Goal: Communication & Community: Answer question/provide support

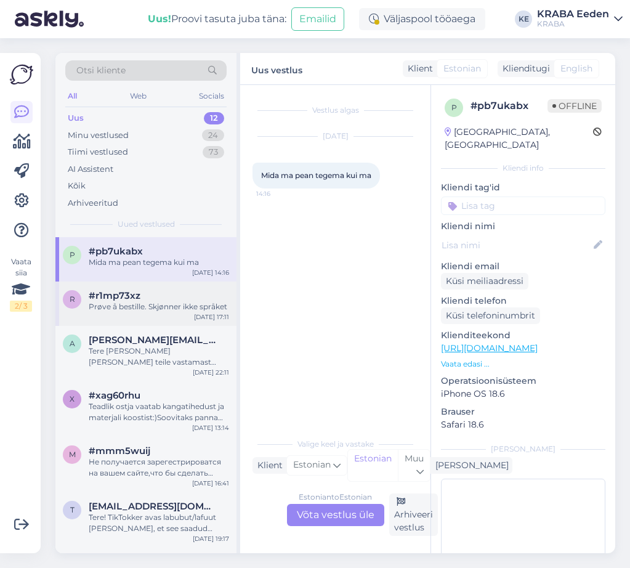
click at [179, 291] on div "#r1mp73xz" at bounding box center [159, 295] width 140 height 11
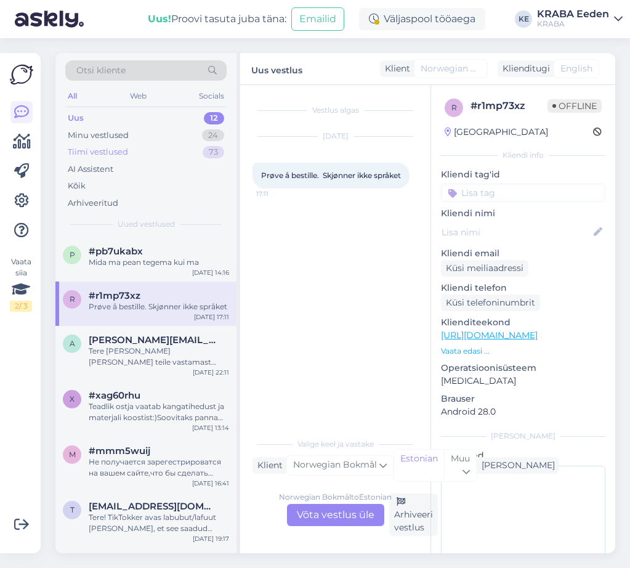
click at [163, 154] on div "Tiimi vestlused 73" at bounding box center [145, 152] width 161 height 17
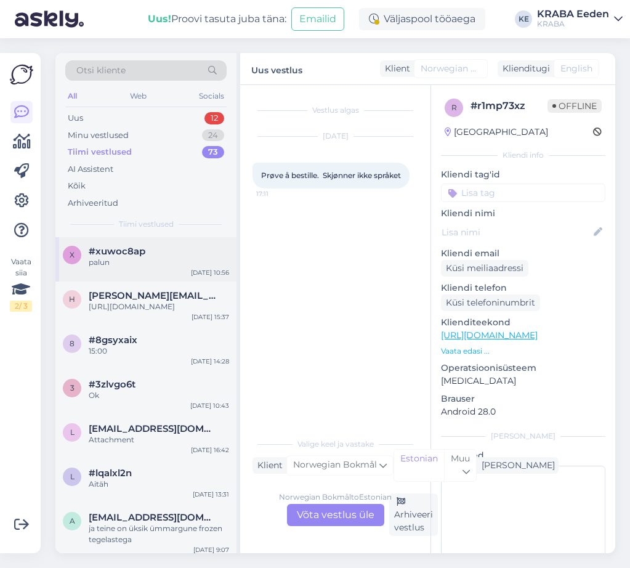
click at [144, 273] on div "x #xuwoc8ap palun [DATE] 10:56" at bounding box center [145, 259] width 181 height 44
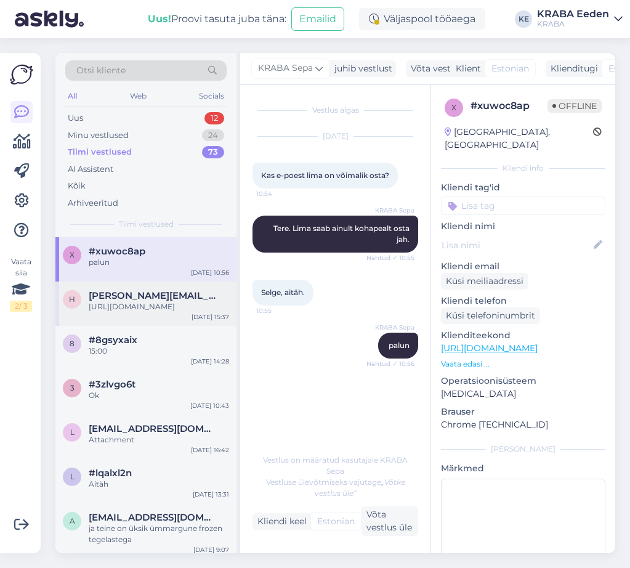
click at [152, 299] on span "[PERSON_NAME][EMAIL_ADDRESS][DOMAIN_NAME]" at bounding box center [153, 295] width 128 height 11
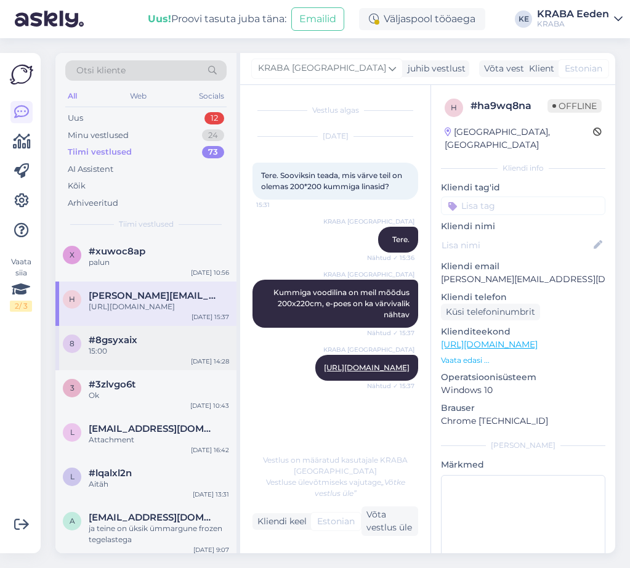
scroll to position [62, 0]
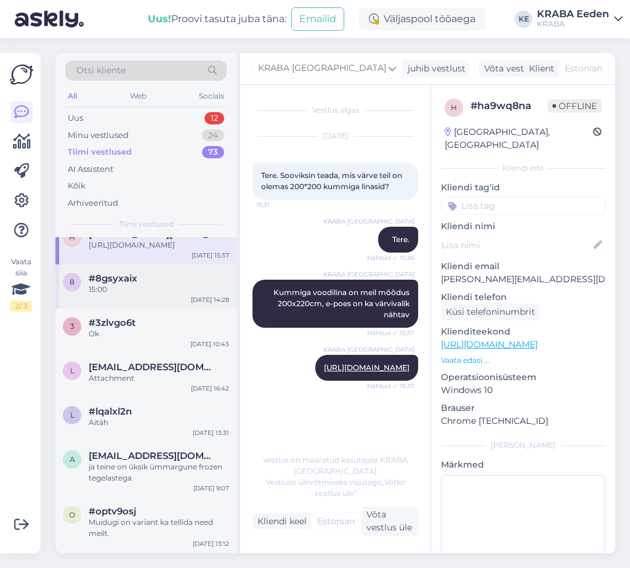
click at [166, 308] on div "8 #8gsyxaix 15:00 [DATE] 14:28" at bounding box center [145, 286] width 181 height 44
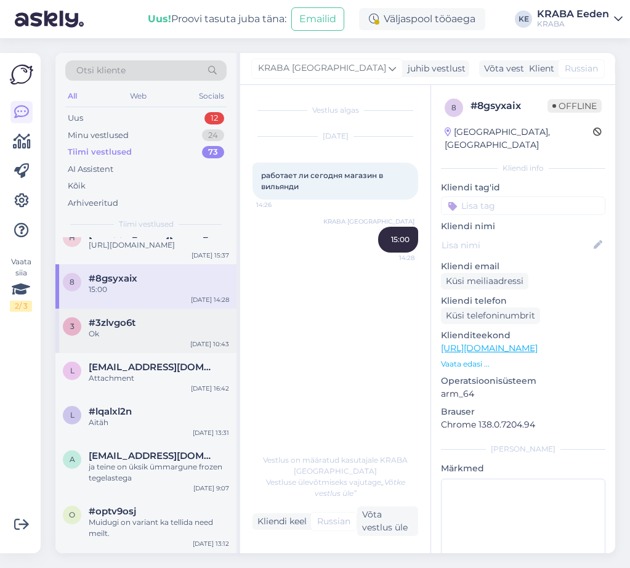
click at [166, 339] on div "Ok" at bounding box center [159, 333] width 140 height 11
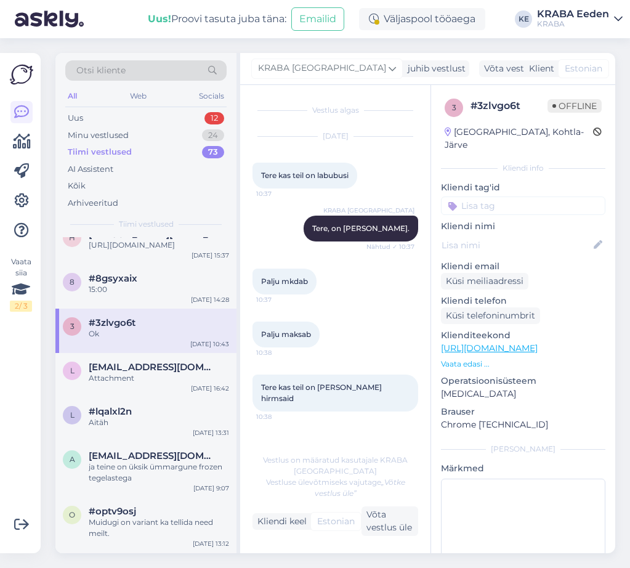
scroll to position [658, 0]
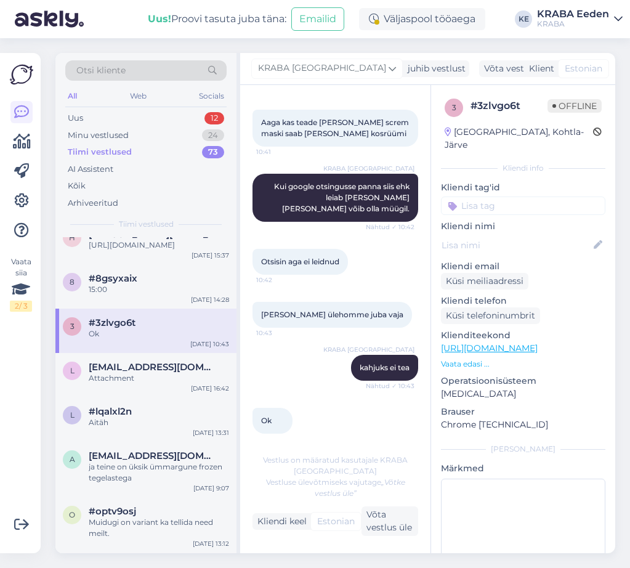
click at [162, 353] on div "3 #3zlvgo6t Ok [DATE] 10:43" at bounding box center [145, 331] width 181 height 44
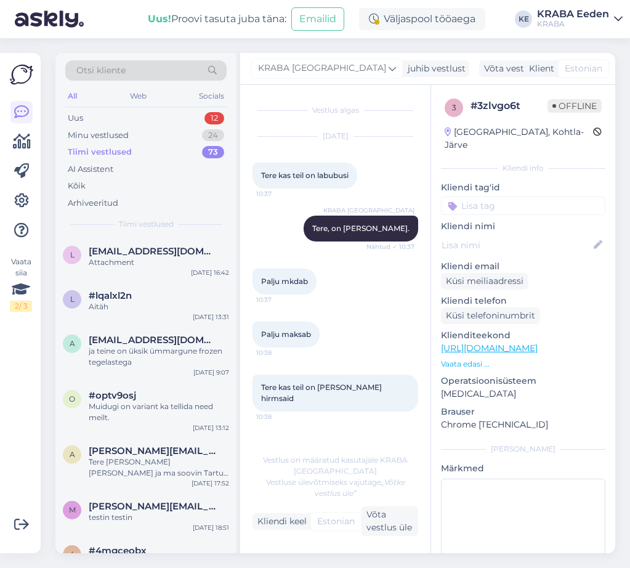
scroll to position [246, 0]
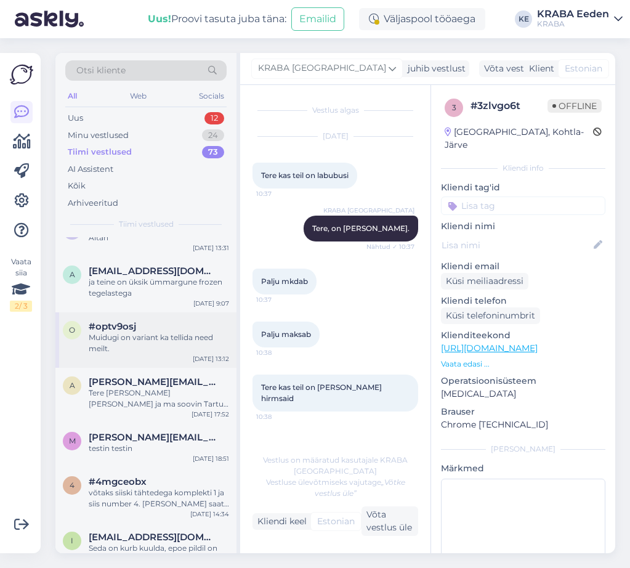
click at [162, 343] on div "Muidugi on variant ka tellida need meilt." at bounding box center [159, 343] width 140 height 22
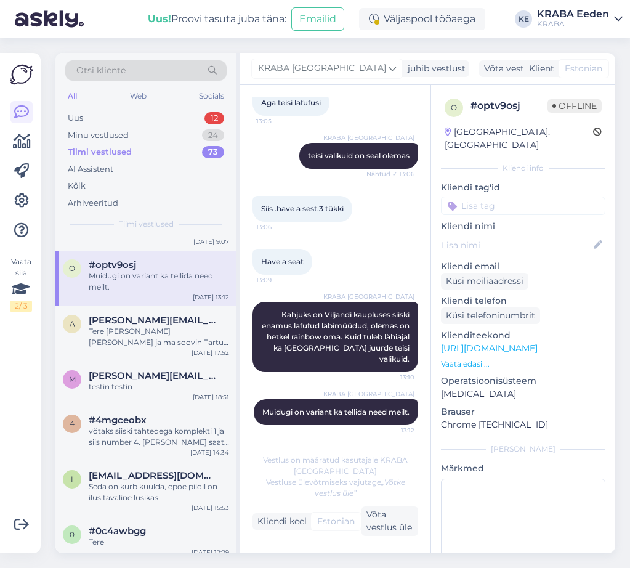
scroll to position [702, 0]
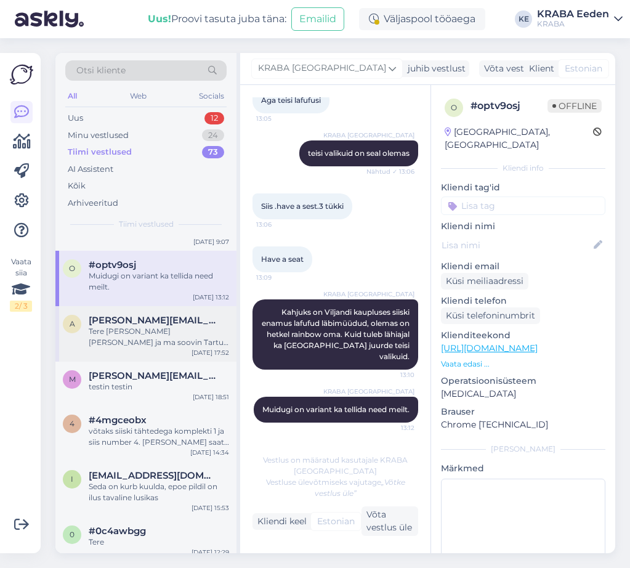
click at [147, 341] on div "Tere [PERSON_NAME] [PERSON_NAME] ja ma soovin Tartu Sepa Turu kraba poodi öelda…" at bounding box center [159, 337] width 140 height 22
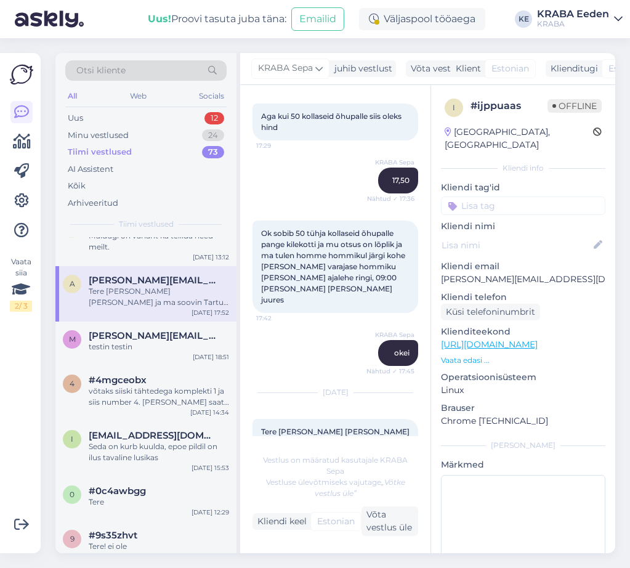
scroll to position [370, 0]
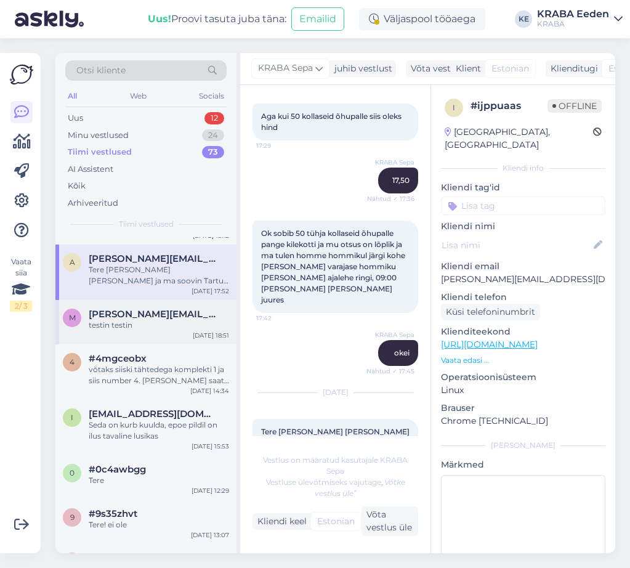
click at [151, 342] on div "m [PERSON_NAME][EMAIL_ADDRESS][DOMAIN_NAME] testin testin [DATE] 18:51" at bounding box center [145, 322] width 181 height 44
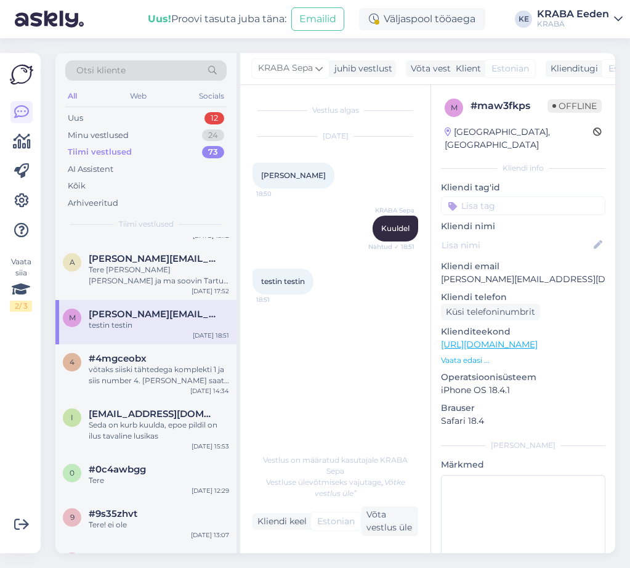
scroll to position [431, 0]
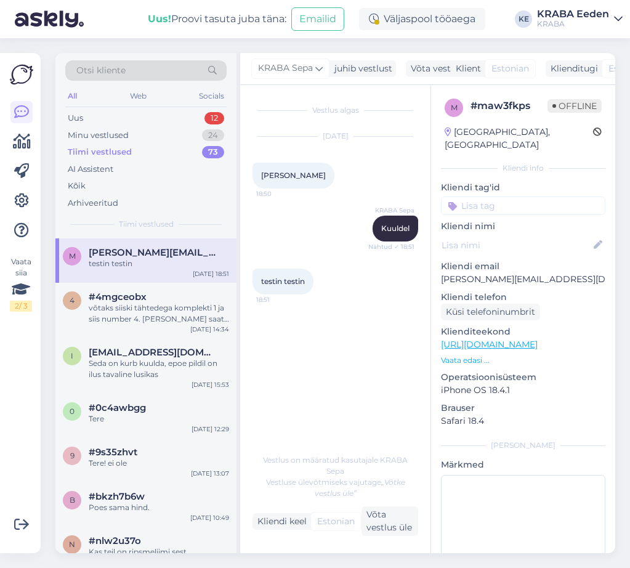
click at [151, 338] on div "4 #4mgceobx võtaks siiski tähtedega komplekti 1 ja siis number 4. [PERSON_NAME]…" at bounding box center [145, 310] width 181 height 55
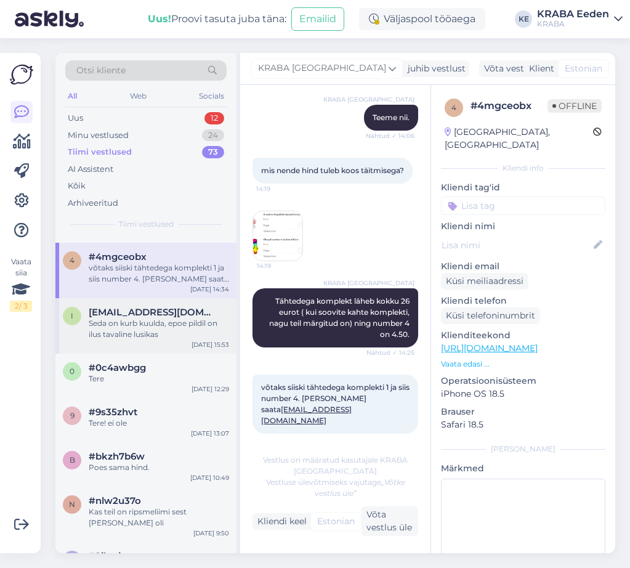
scroll to position [493, 0]
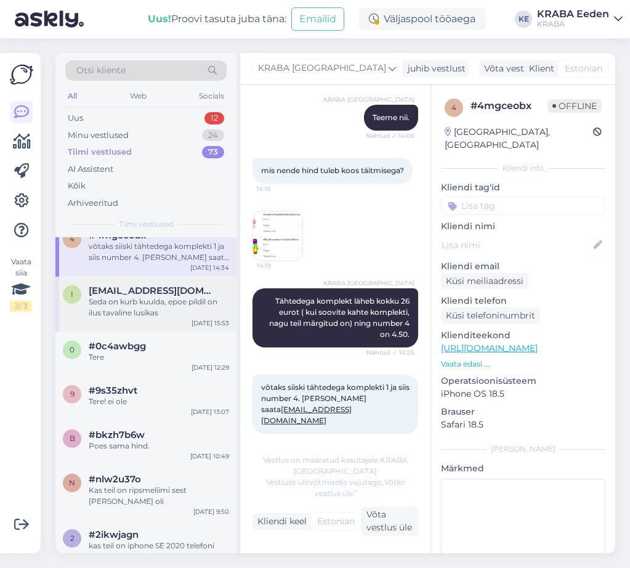
click at [172, 314] on div "Seda on kurb kuulda, epoe pildil on ilus tavaline lusikas" at bounding box center [159, 307] width 140 height 22
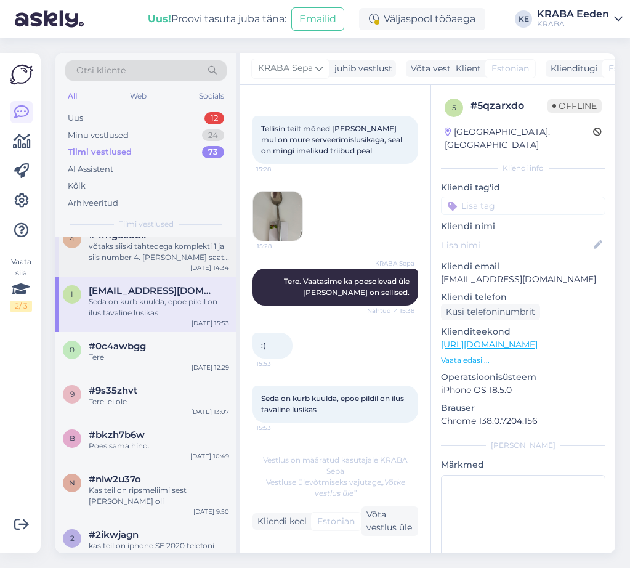
click at [161, 277] on div "4 #4mgceobx võtaks siiski tähtedega komplekti 1 ja siis number 4. [PERSON_NAME]…" at bounding box center [145, 248] width 181 height 55
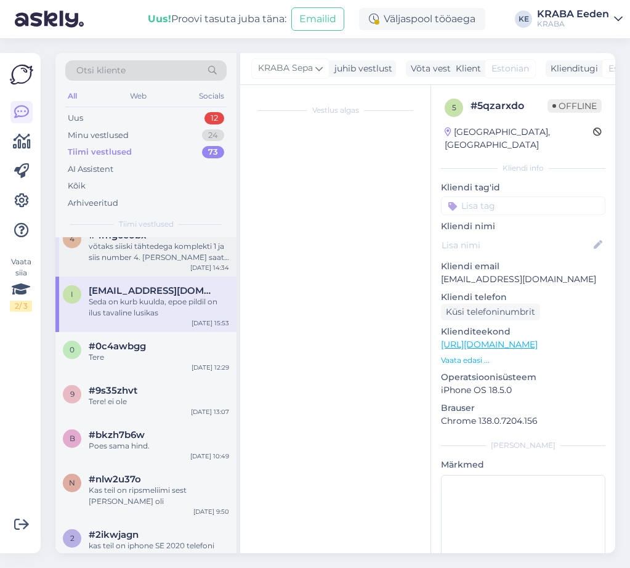
scroll to position [261, 0]
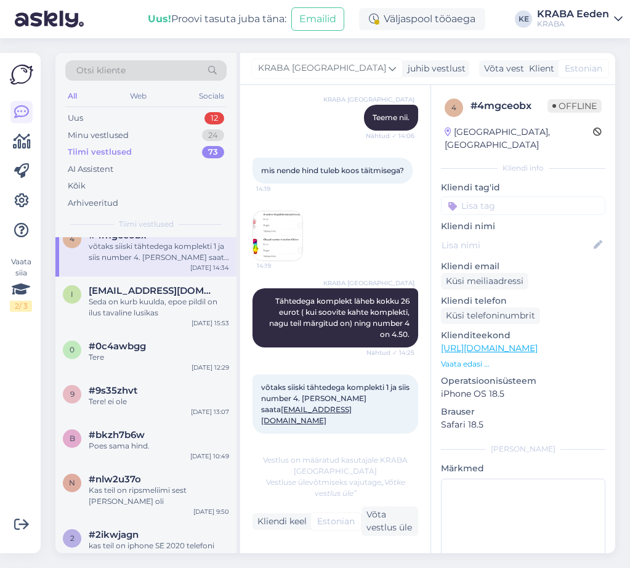
click at [172, 263] on div "võtaks siiski tähtedega komplekti 1 ja siis number 4. [PERSON_NAME] saata [EMAI…" at bounding box center [159, 252] width 140 height 22
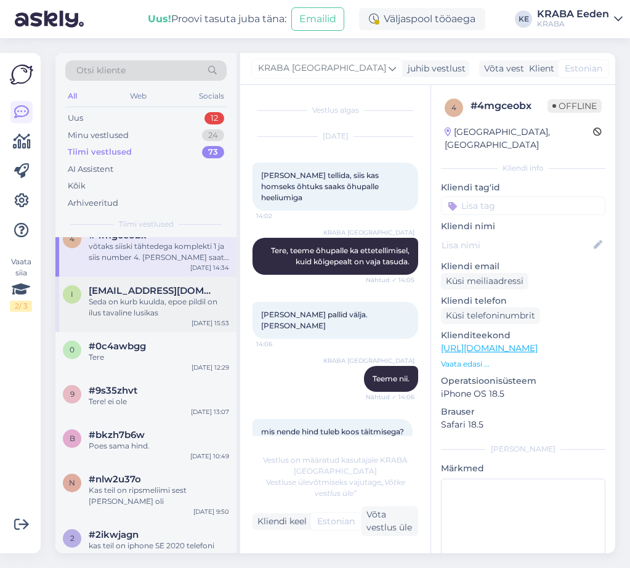
click at [170, 296] on span "[EMAIL_ADDRESS][DOMAIN_NAME]" at bounding box center [153, 290] width 128 height 11
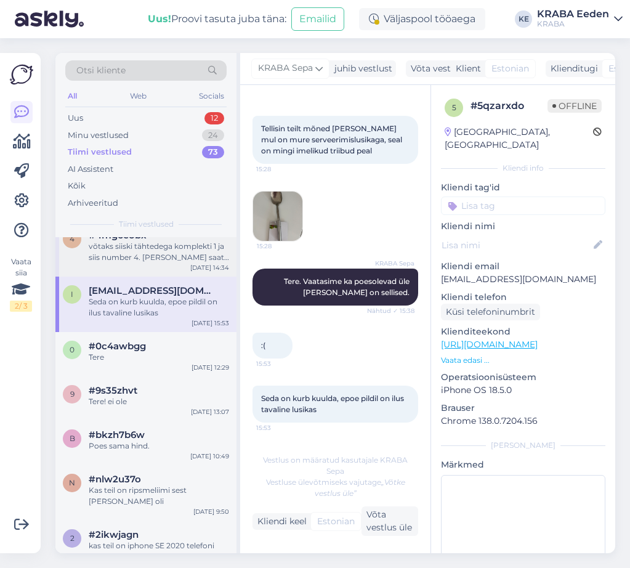
click at [176, 277] on div "4 #4mgceobx võtaks siiski tähtedega komplekti 1 ja siis number 4. [PERSON_NAME]…" at bounding box center [145, 248] width 181 height 55
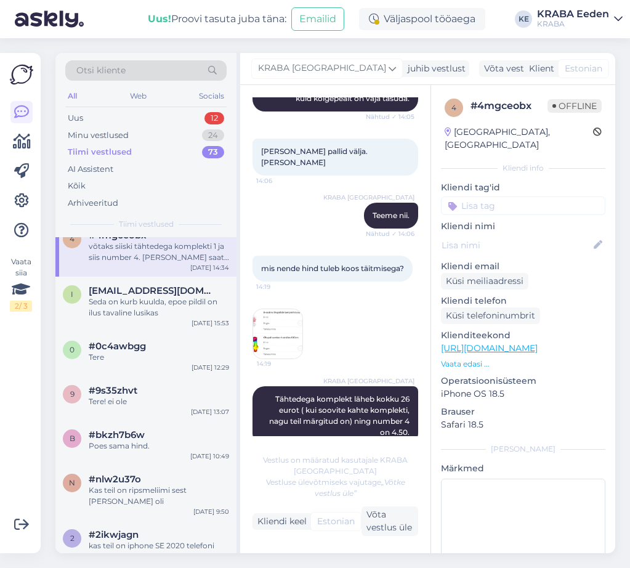
scroll to position [185, 0]
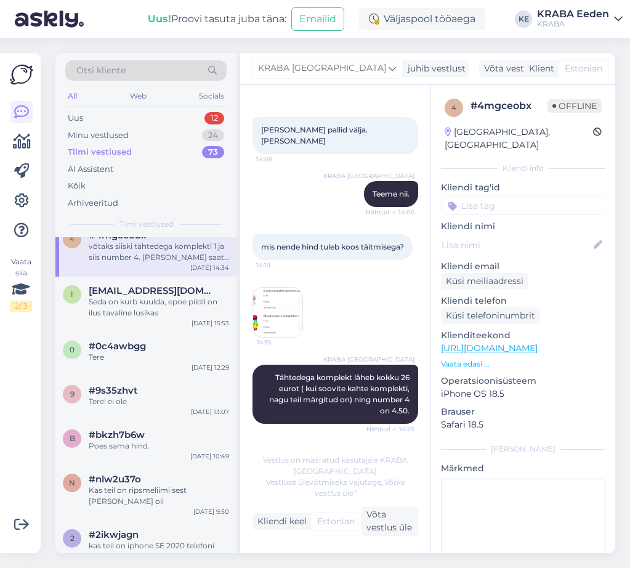
click at [271, 299] on img at bounding box center [277, 312] width 49 height 49
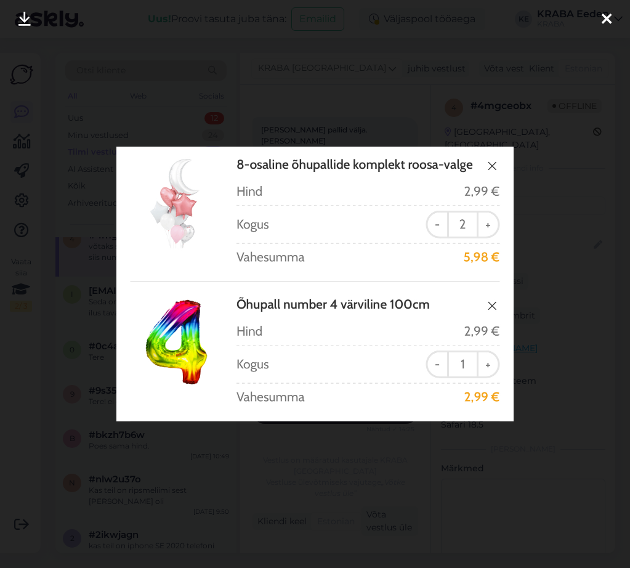
click at [602, 14] on icon at bounding box center [607, 20] width 10 height 16
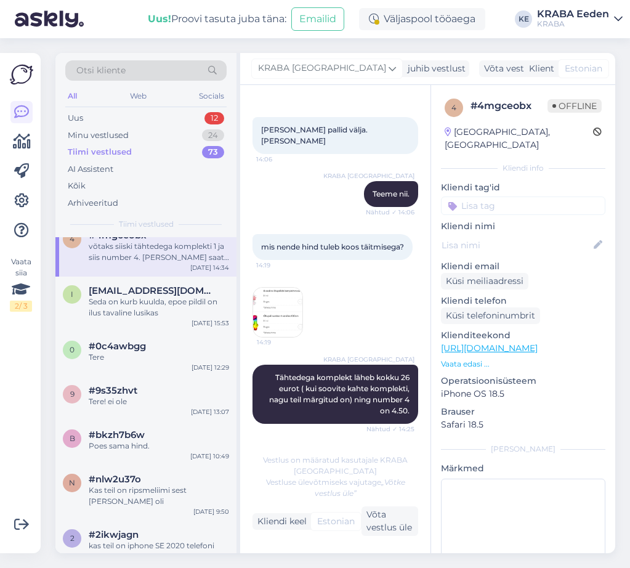
scroll to position [261, 0]
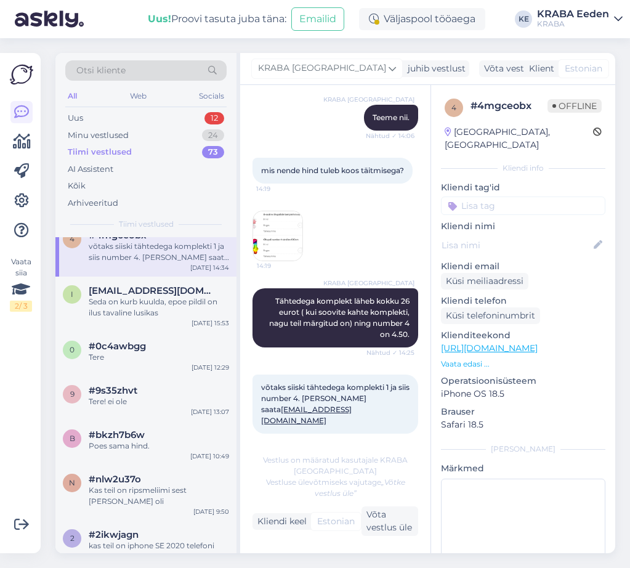
click at [279, 245] on img at bounding box center [277, 235] width 49 height 49
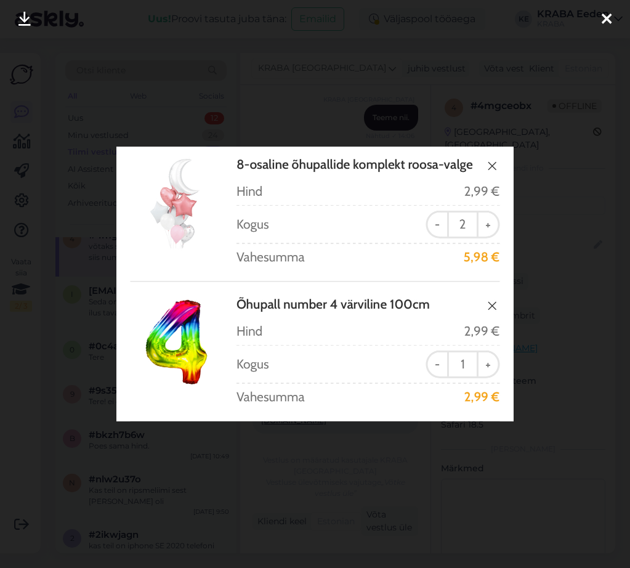
click at [612, 18] on div at bounding box center [606, 19] width 25 height 39
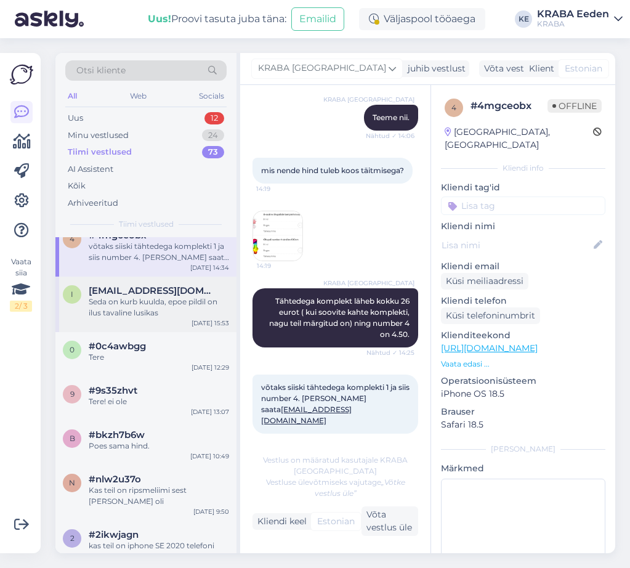
click at [168, 332] on div "i [EMAIL_ADDRESS][DOMAIN_NAME] Seda on kurb kuulda, epoe pildil on ilus tavalin…" at bounding box center [145, 304] width 181 height 55
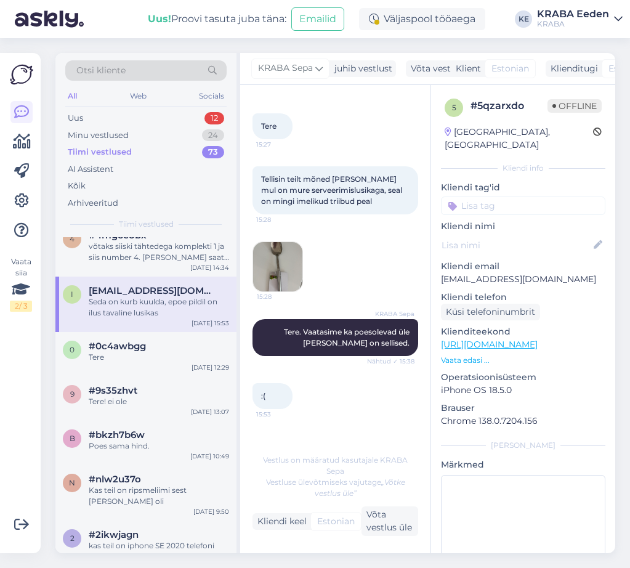
scroll to position [100, 0]
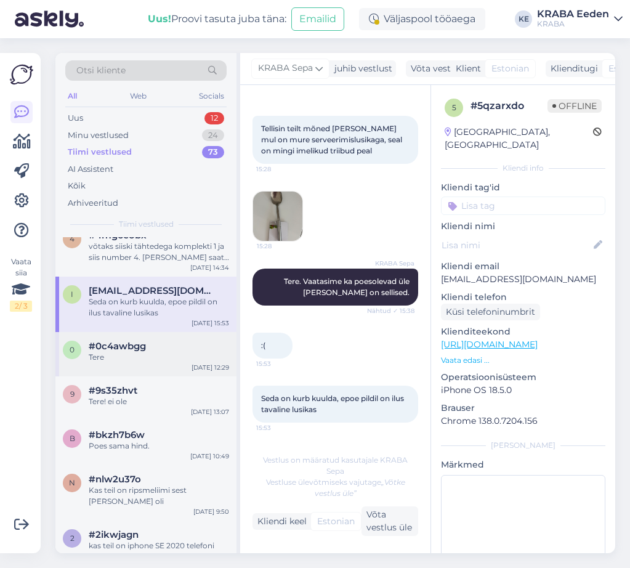
click at [168, 363] on div "Tere" at bounding box center [159, 357] width 140 height 11
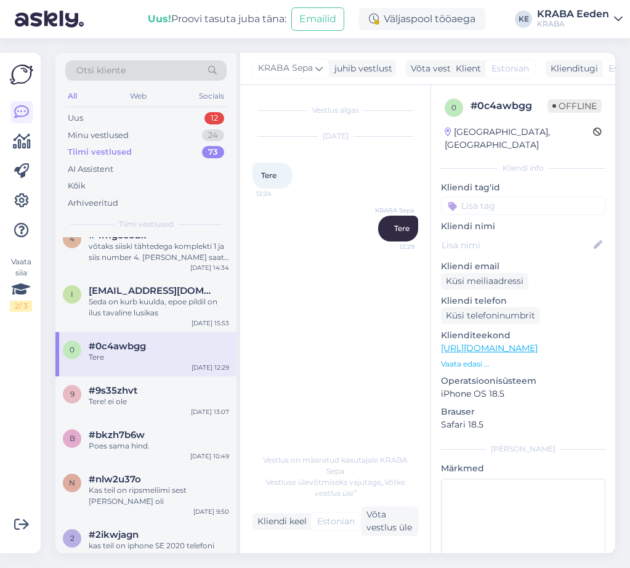
scroll to position [554, 0]
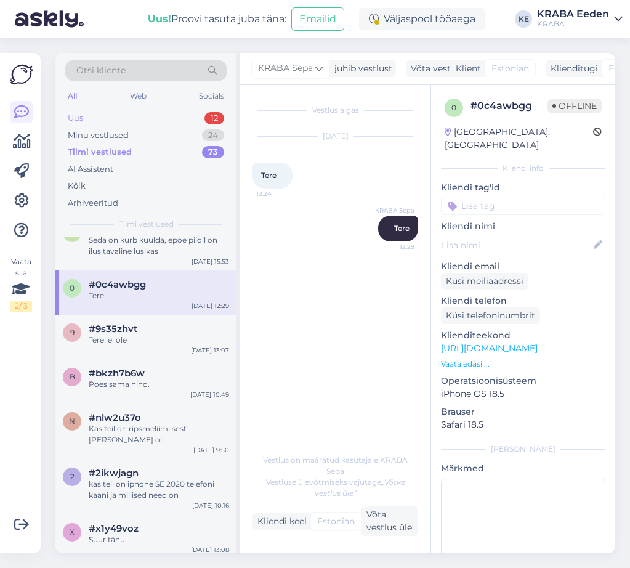
click at [141, 121] on div "Uus 12" at bounding box center [145, 118] width 161 height 17
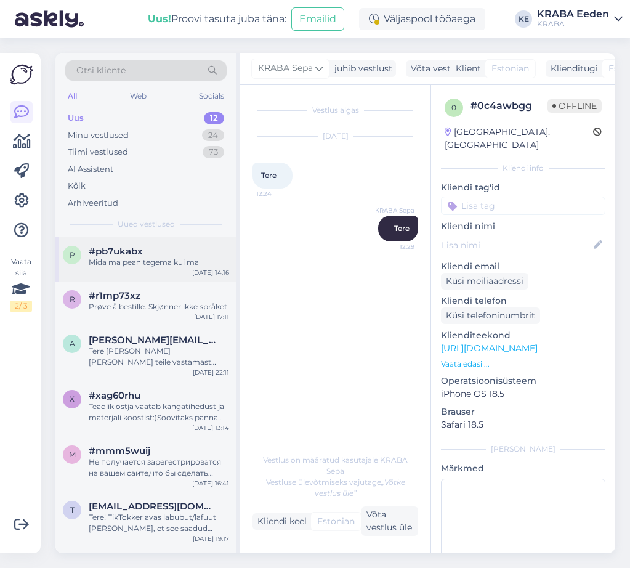
click at [132, 261] on div "Mida ma pean tegema kui ma" at bounding box center [159, 262] width 140 height 11
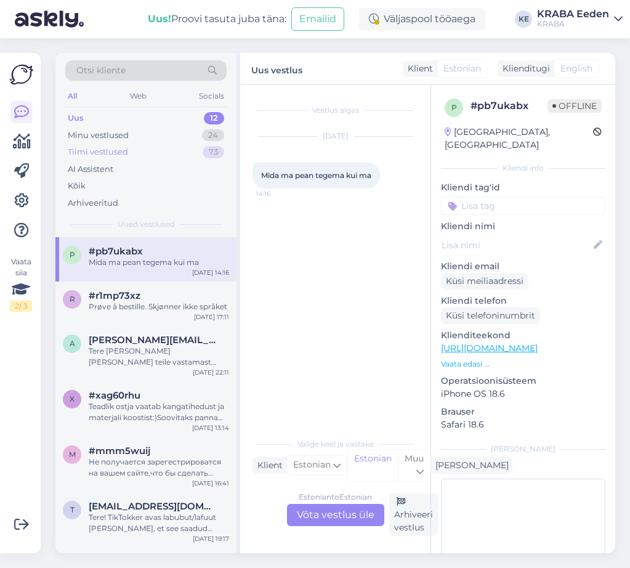
click at [152, 152] on div "Tiimi vestlused 73" at bounding box center [145, 152] width 161 height 17
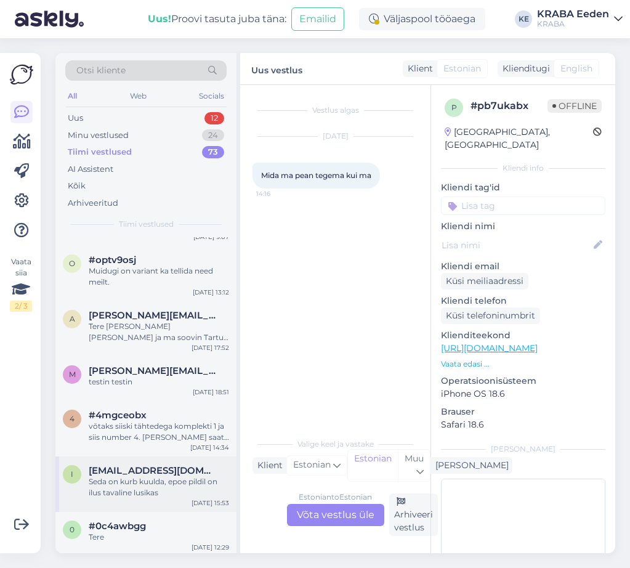
scroll to position [431, 0]
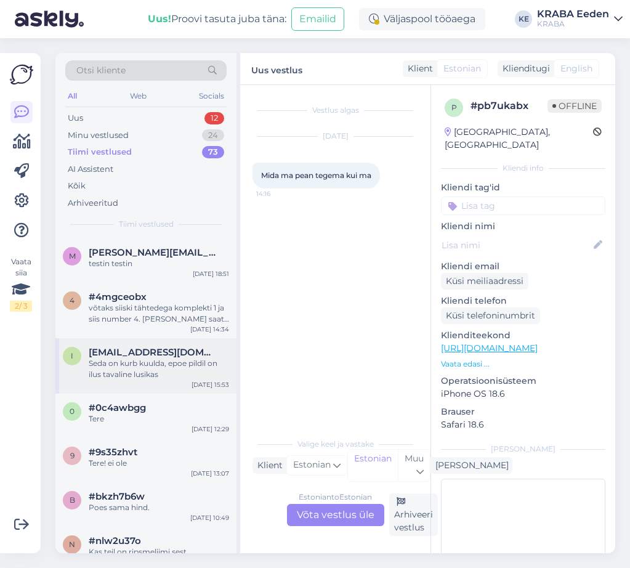
click at [172, 379] on div "Seda on kurb kuulda, epoe pildil on ilus tavaline lusikas" at bounding box center [159, 369] width 140 height 22
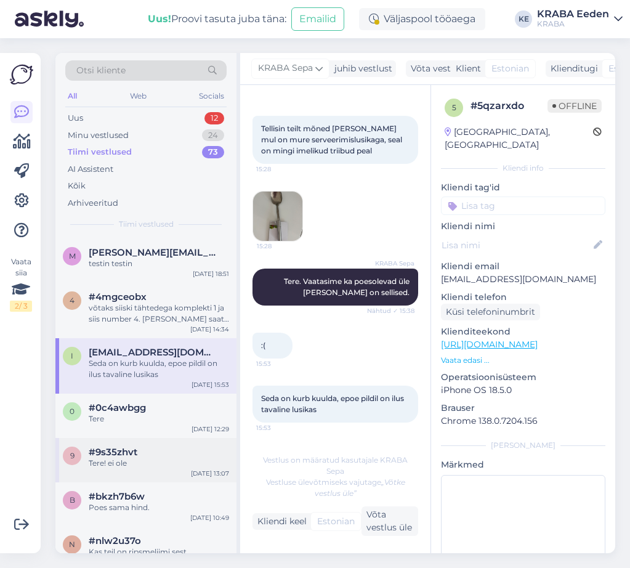
scroll to position [493, 0]
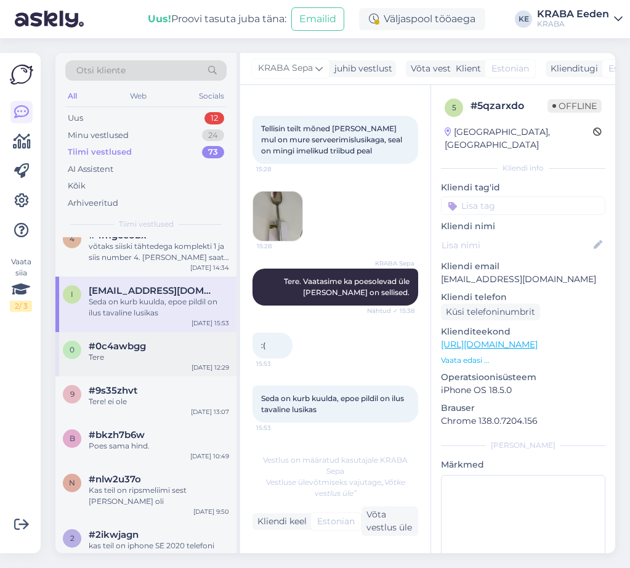
click at [162, 363] on div "Tere" at bounding box center [159, 357] width 140 height 11
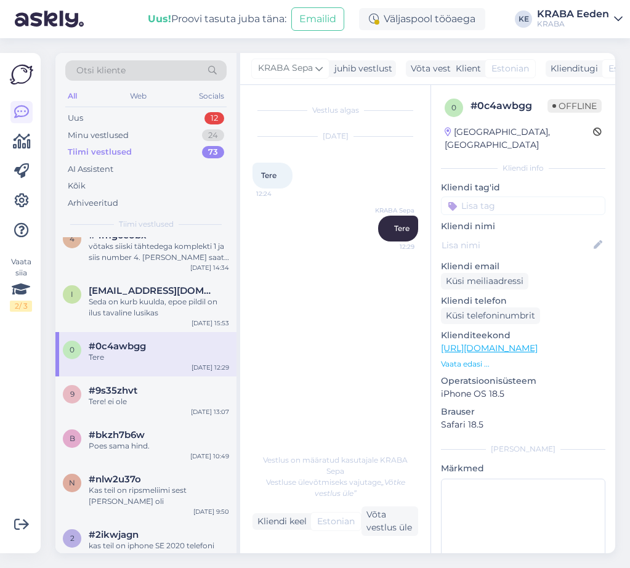
scroll to position [0, 0]
click at [171, 407] on div "Tere! ei ole" at bounding box center [159, 401] width 140 height 11
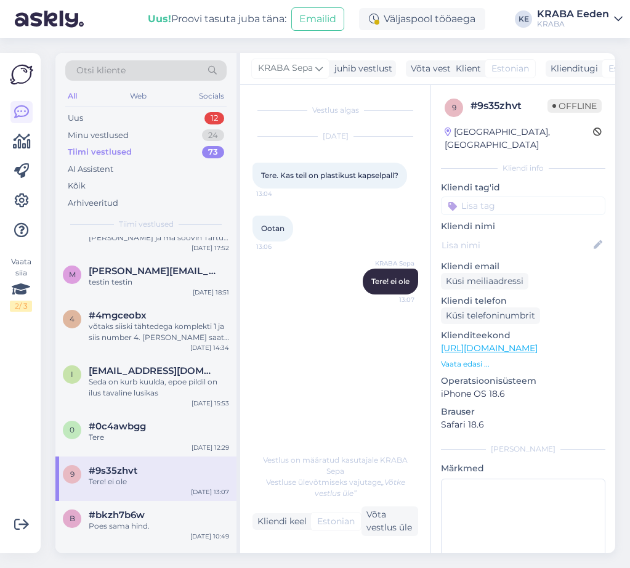
scroll to position [370, 0]
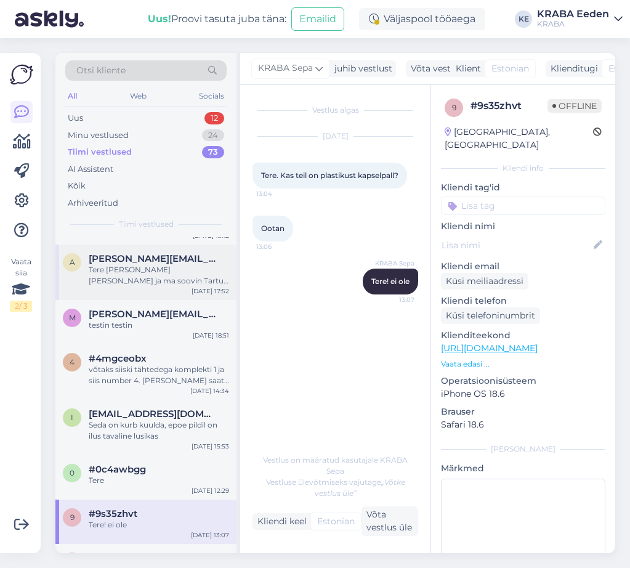
click at [181, 283] on div "Tere [PERSON_NAME] [PERSON_NAME] ja ma soovin Tartu Sepa Turu kraba poodi öelda…" at bounding box center [159, 275] width 140 height 22
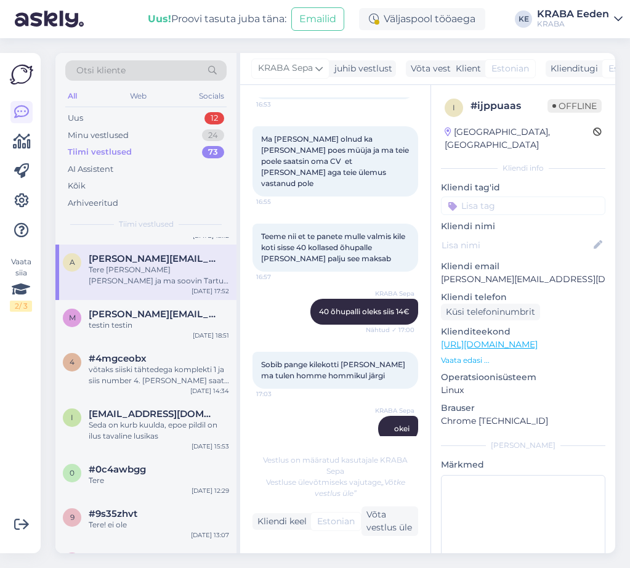
scroll to position [1047, 0]
